Goal: Check status

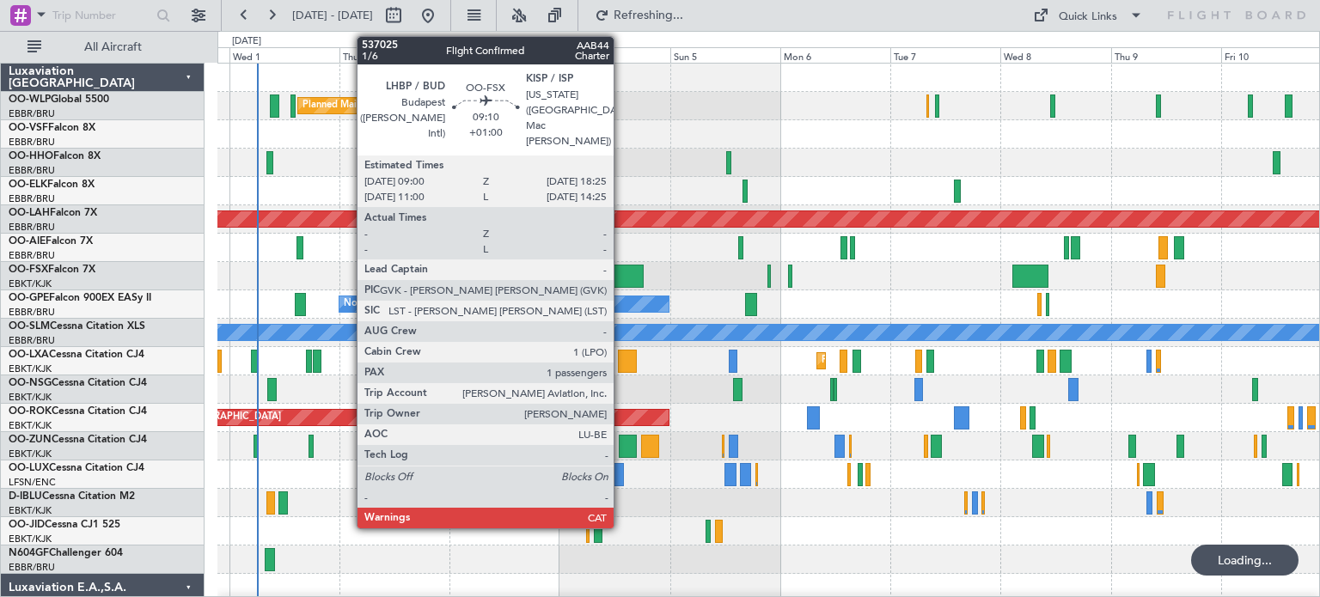
click at [622, 272] on div at bounding box center [622, 276] width 44 height 23
